Goal: Check status: Check status

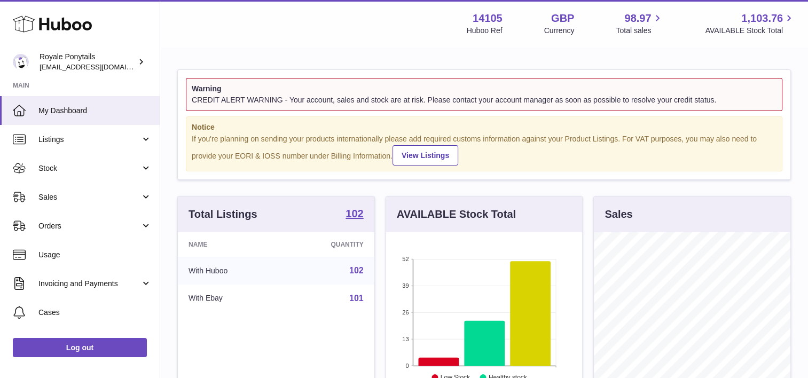
scroll to position [167, 196]
click at [104, 135] on span "Listings" at bounding box center [89, 140] width 102 height 10
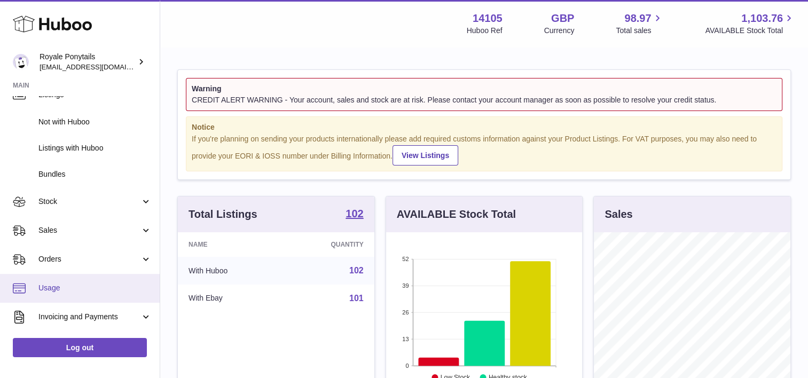
scroll to position [44, 0]
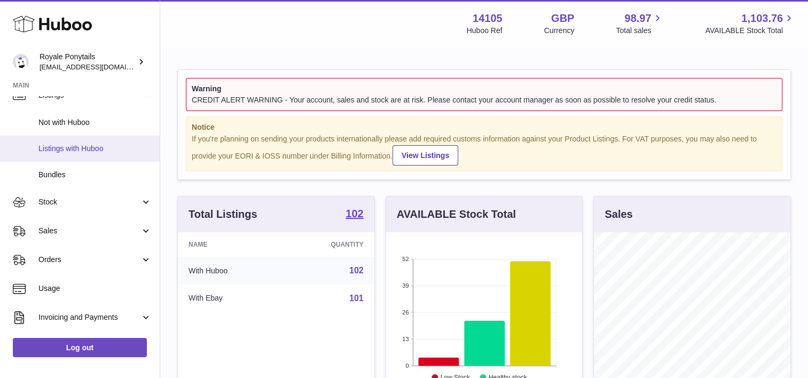
click at [88, 157] on link "Listings with Huboo" at bounding box center [80, 149] width 160 height 26
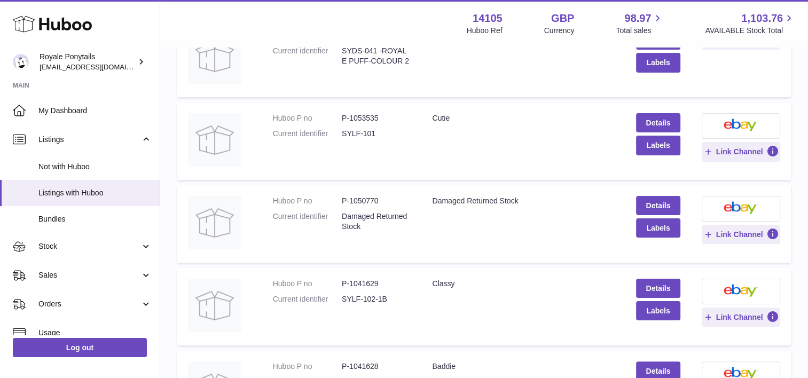
scroll to position [171, 0]
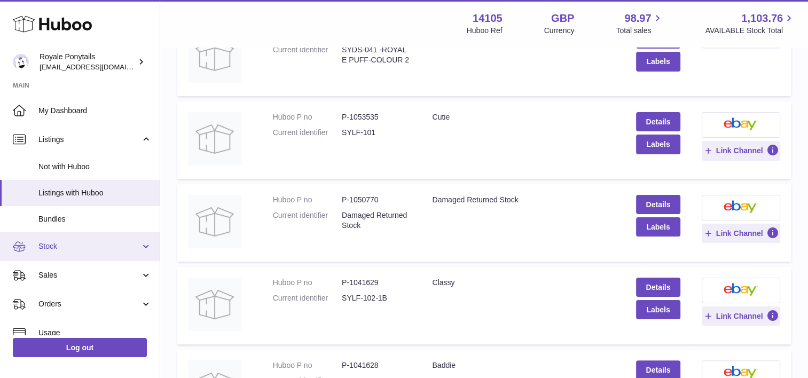
click at [66, 257] on link "Stock" at bounding box center [80, 246] width 160 height 29
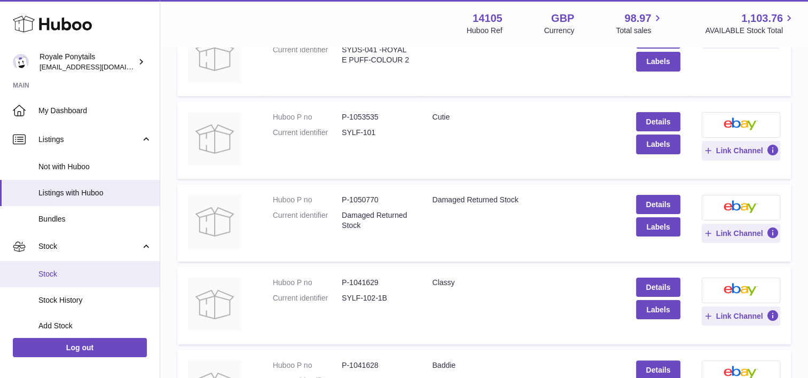
click at [58, 274] on span "Stock" at bounding box center [94, 274] width 113 height 10
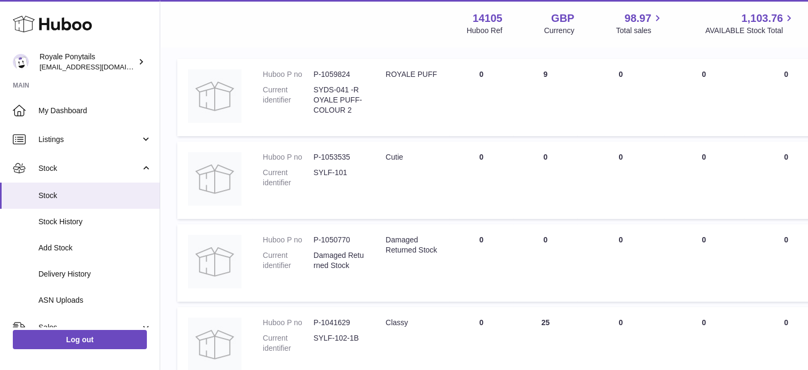
scroll to position [158, 0]
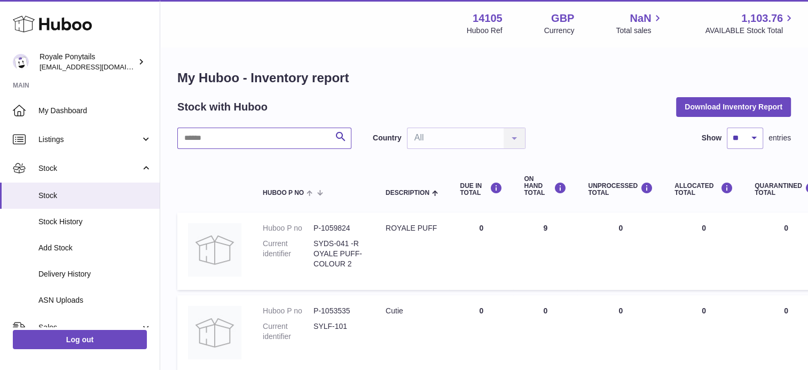
click at [288, 136] on input "text" at bounding box center [264, 138] width 174 height 21
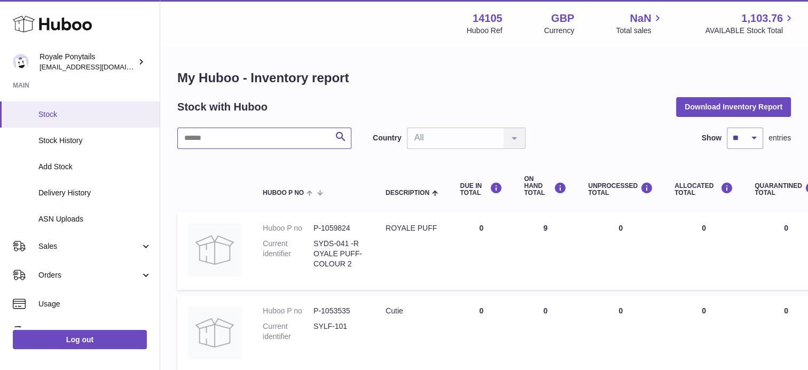
scroll to position [81, 0]
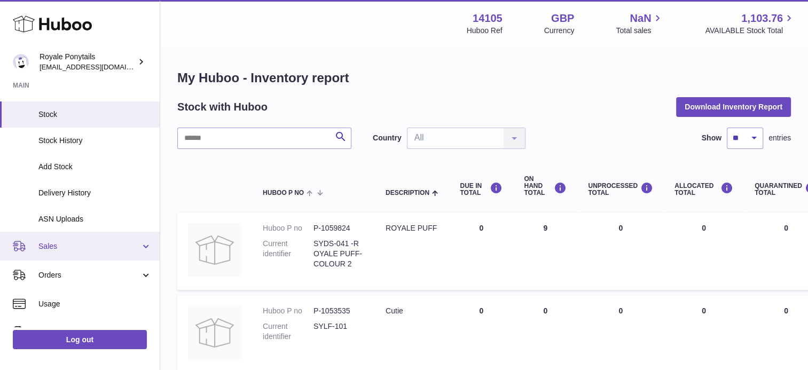
click at [81, 232] on link "Sales" at bounding box center [80, 246] width 160 height 29
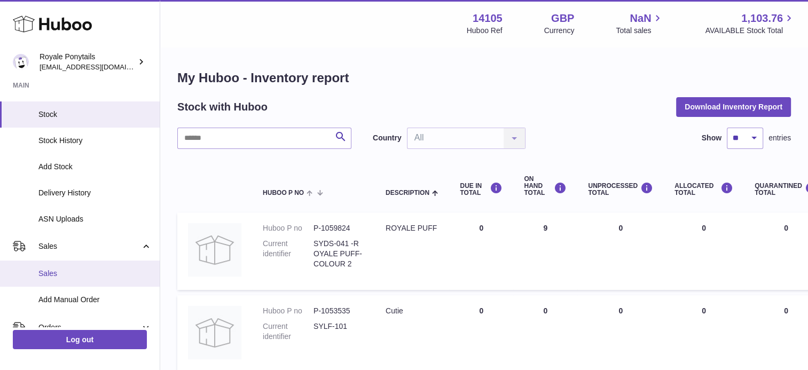
click at [63, 281] on link "Sales" at bounding box center [80, 274] width 160 height 26
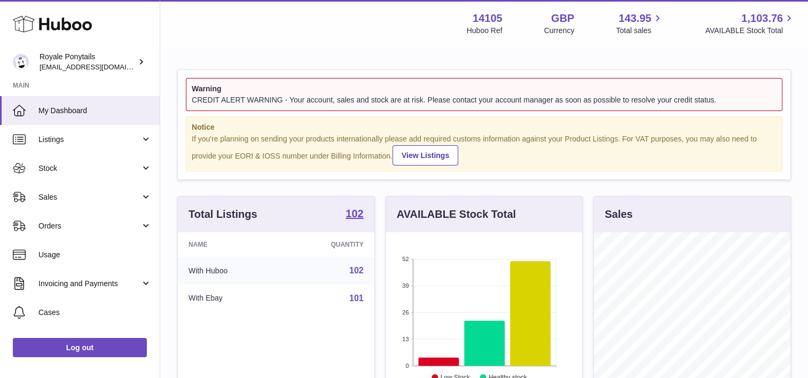
scroll to position [167, 196]
click at [96, 183] on link "Sales" at bounding box center [80, 197] width 160 height 29
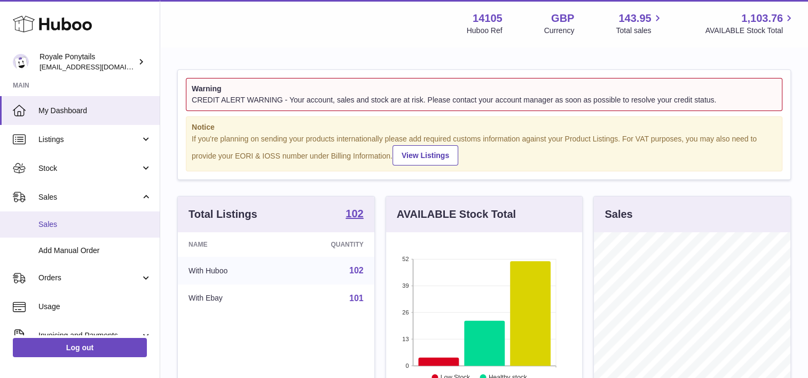
click at [75, 216] on link "Sales" at bounding box center [80, 224] width 160 height 26
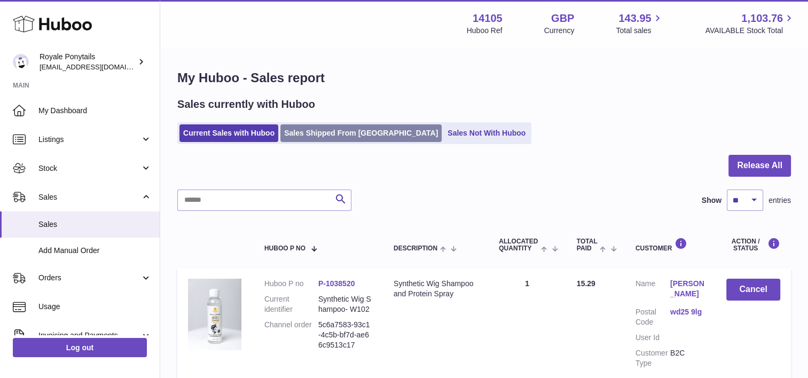
click at [324, 127] on link "Sales Shipped From Huboo" at bounding box center [360, 133] width 161 height 18
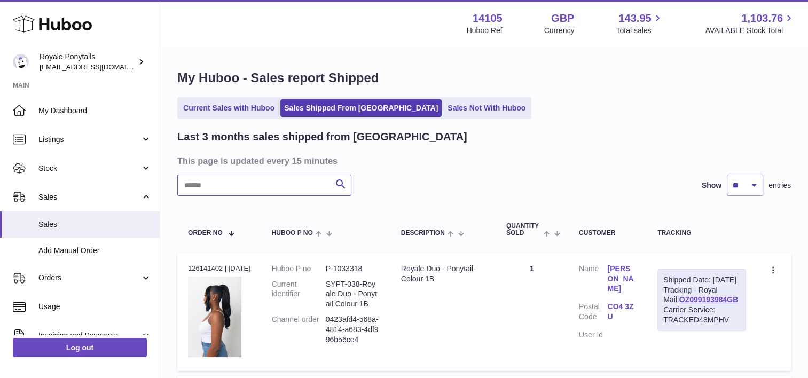
click at [275, 183] on input "text" at bounding box center [264, 185] width 174 height 21
type input "***"
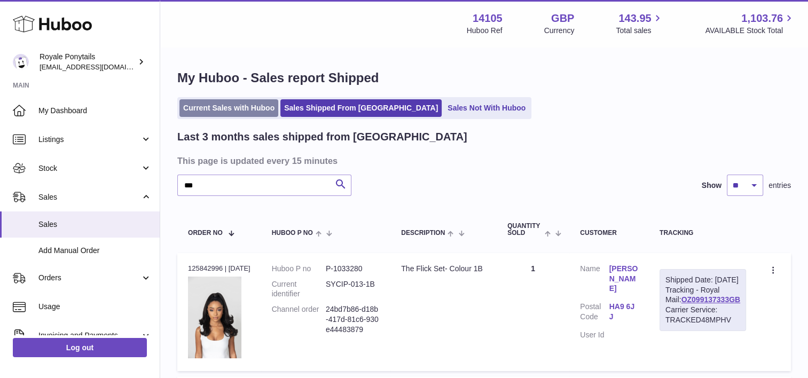
click at [254, 115] on link "Current Sales with Huboo" at bounding box center [228, 108] width 99 height 18
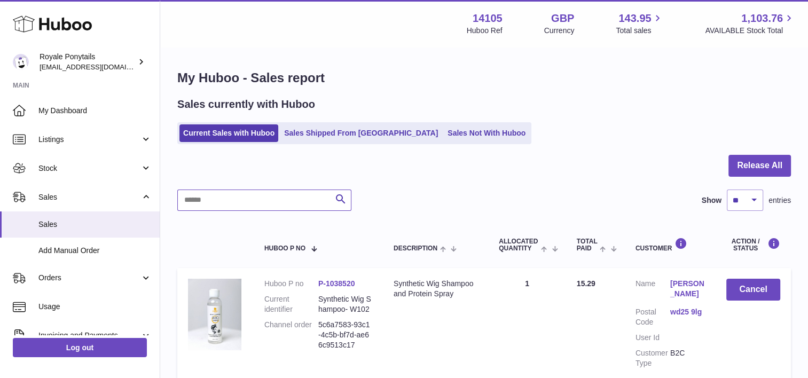
click at [281, 195] on input "text" at bounding box center [264, 200] width 174 height 21
type input "***"
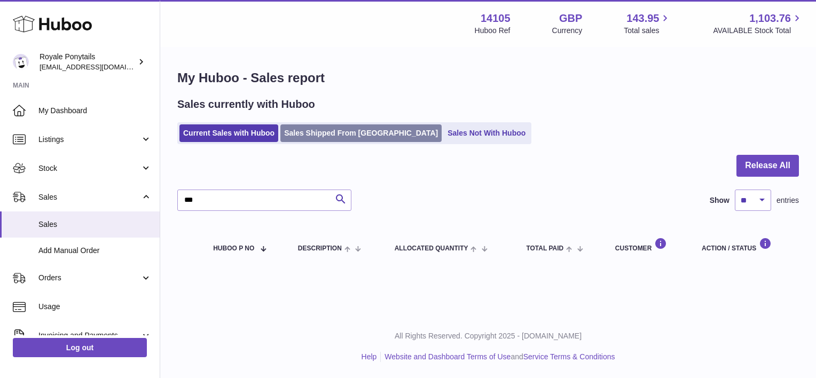
click at [305, 133] on link "Sales Shipped From [GEOGRAPHIC_DATA]" at bounding box center [360, 133] width 161 height 18
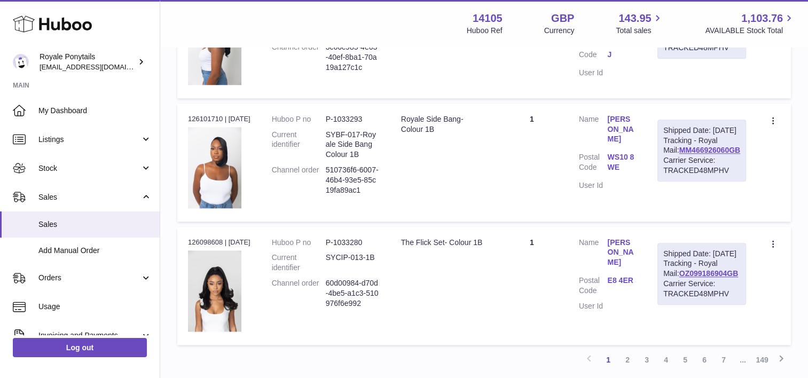
scroll to position [1223, 0]
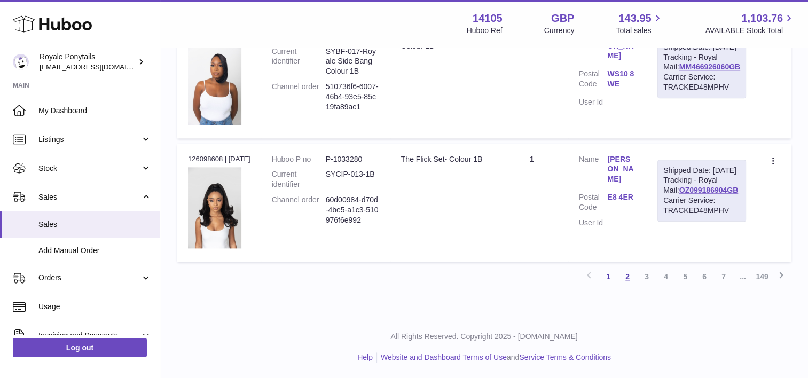
click at [630, 281] on link "2" at bounding box center [627, 276] width 19 height 19
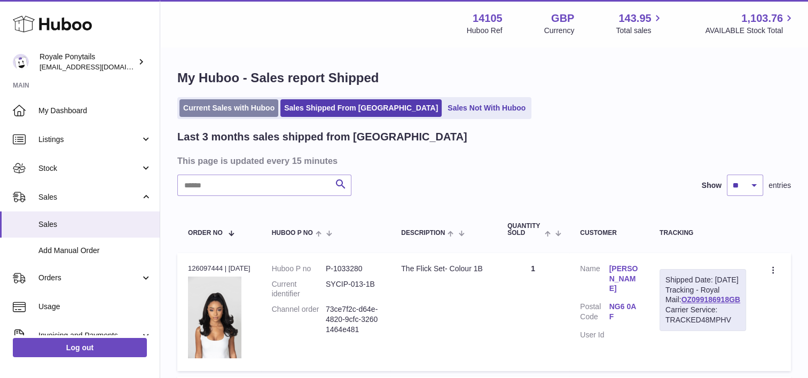
click at [244, 109] on link "Current Sales with Huboo" at bounding box center [228, 108] width 99 height 18
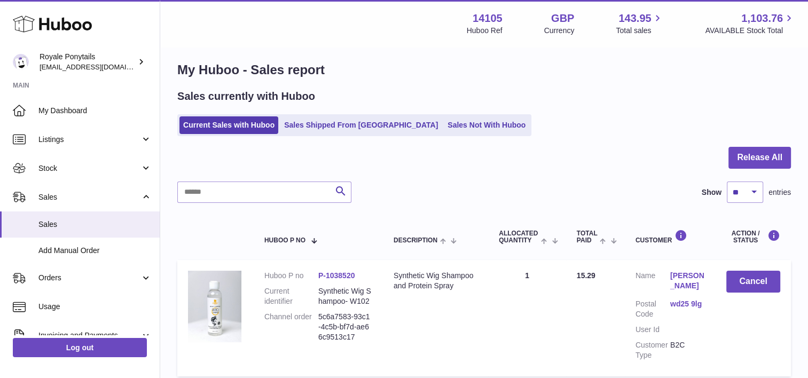
scroll to position [7, 0]
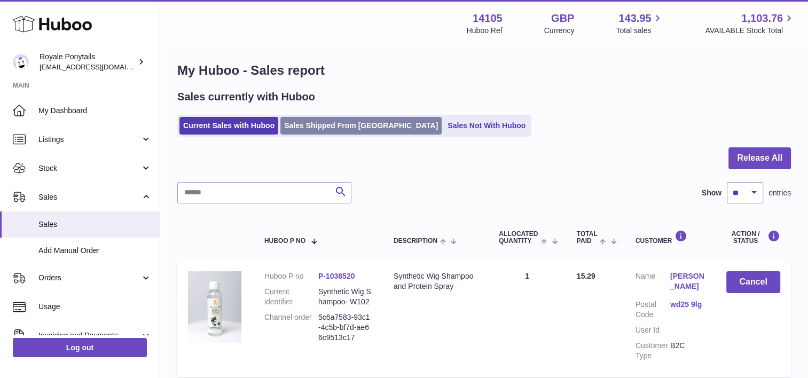
click at [350, 121] on link "Sales Shipped From [GEOGRAPHIC_DATA]" at bounding box center [360, 126] width 161 height 18
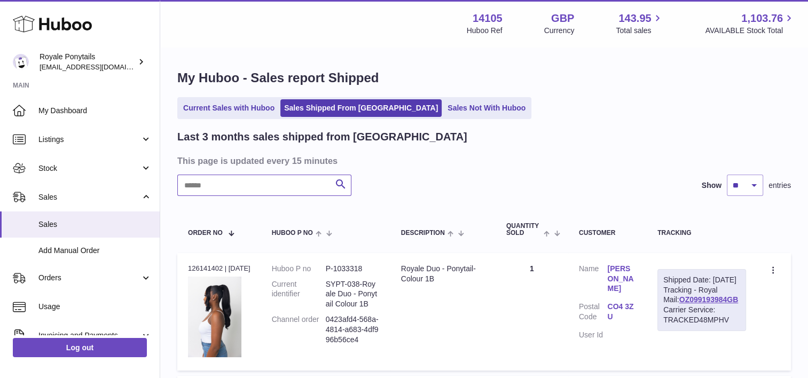
click at [304, 179] on input "text" at bounding box center [264, 185] width 174 height 21
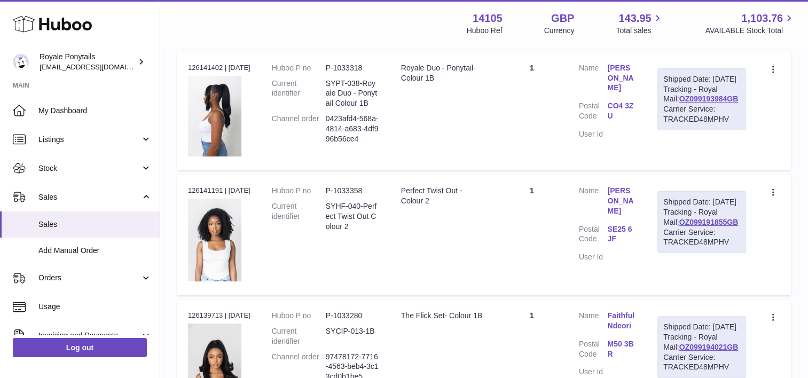
scroll to position [202, 0]
drag, startPoint x: 735, startPoint y: 235, endPoint x: 669, endPoint y: 239, distance: 66.3
click at [669, 239] on div "Shipped Date: 8th Oct 2025 Tracking - Royal Mail: OZ099191855GB Carrier Service…" at bounding box center [701, 221] width 89 height 62
copy link "OZ099191855GB"
